Goal: Task Accomplishment & Management: Use online tool/utility

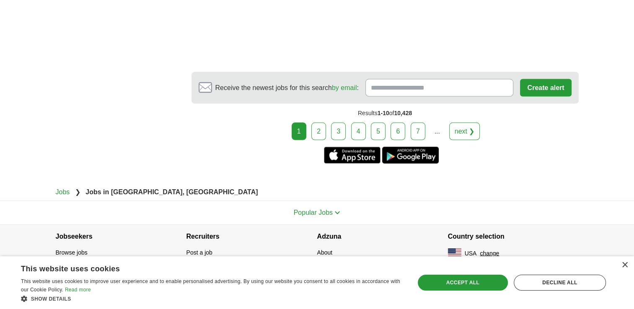
scroll to position [1623, 0]
click at [321, 137] on link "2" at bounding box center [318, 132] width 15 height 18
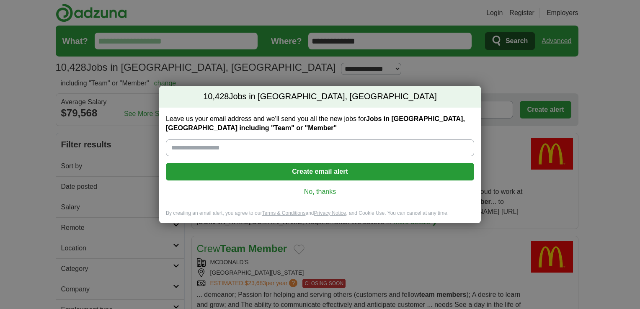
click at [323, 193] on link "No, thanks" at bounding box center [320, 191] width 295 height 9
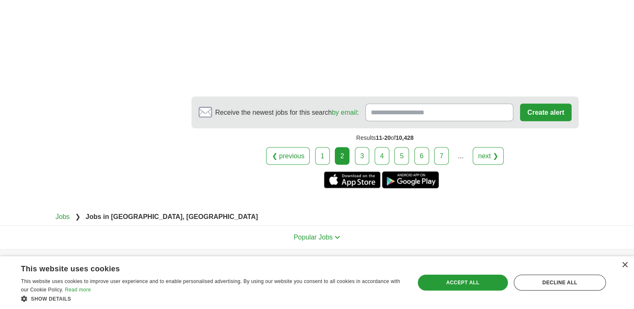
scroll to position [1774, 0]
click at [364, 160] on link "3" at bounding box center [362, 156] width 15 height 18
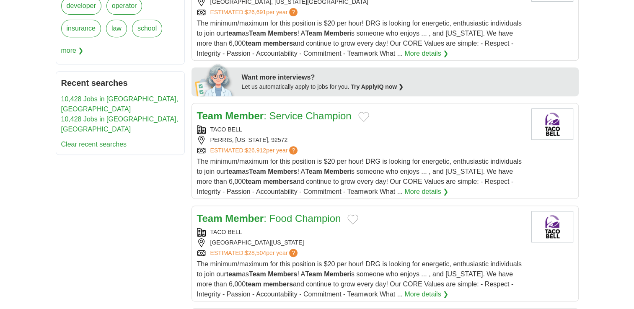
scroll to position [374, 0]
